Goal: Transaction & Acquisition: Download file/media

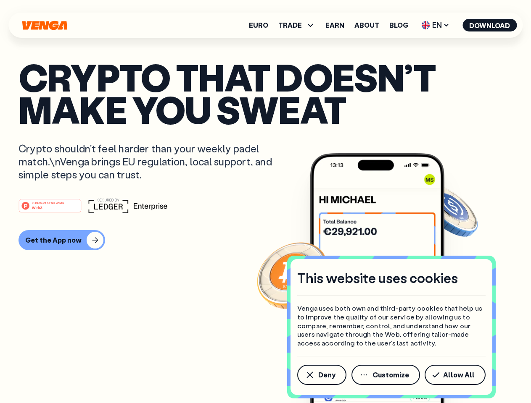
click at [265, 202] on div "#1 PRODUCT OF THE MONTH Web3" at bounding box center [265, 205] width 494 height 15
click at [321, 375] on span "Deny" at bounding box center [326, 375] width 17 height 7
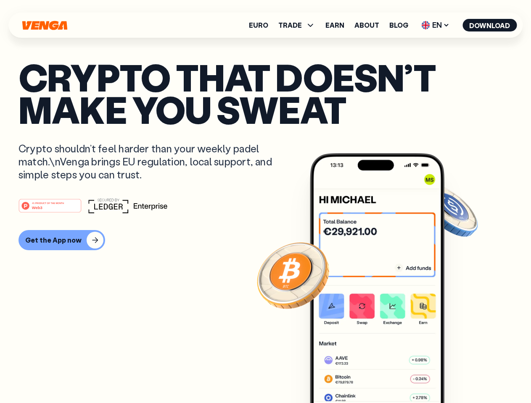
click at [386, 375] on img at bounding box center [377, 293] width 134 height 281
click at [456, 375] on article "Crypto that doesn’t make you sweat Crypto shouldn’t feel harder than your weekl…" at bounding box center [265, 218] width 494 height 315
click at [299, 25] on span "TRADE" at bounding box center [290, 25] width 24 height 7
click at [435, 25] on span "EN" at bounding box center [435, 24] width 34 height 13
click at [489, 25] on button "Download" at bounding box center [489, 25] width 54 height 13
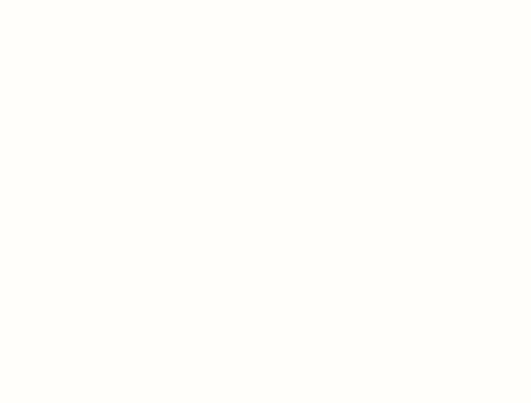
click at [265, 0] on html "This website uses cookies Venga uses both own and third-party cookies that help…" at bounding box center [265, 0] width 531 height 0
click at [61, 0] on html "This website uses cookies Venga uses both own and third-party cookies that help…" at bounding box center [265, 0] width 531 height 0
click at [51, 0] on html "This website uses cookies Venga uses both own and third-party cookies that help…" at bounding box center [265, 0] width 531 height 0
